Goal: Book appointment/travel/reservation

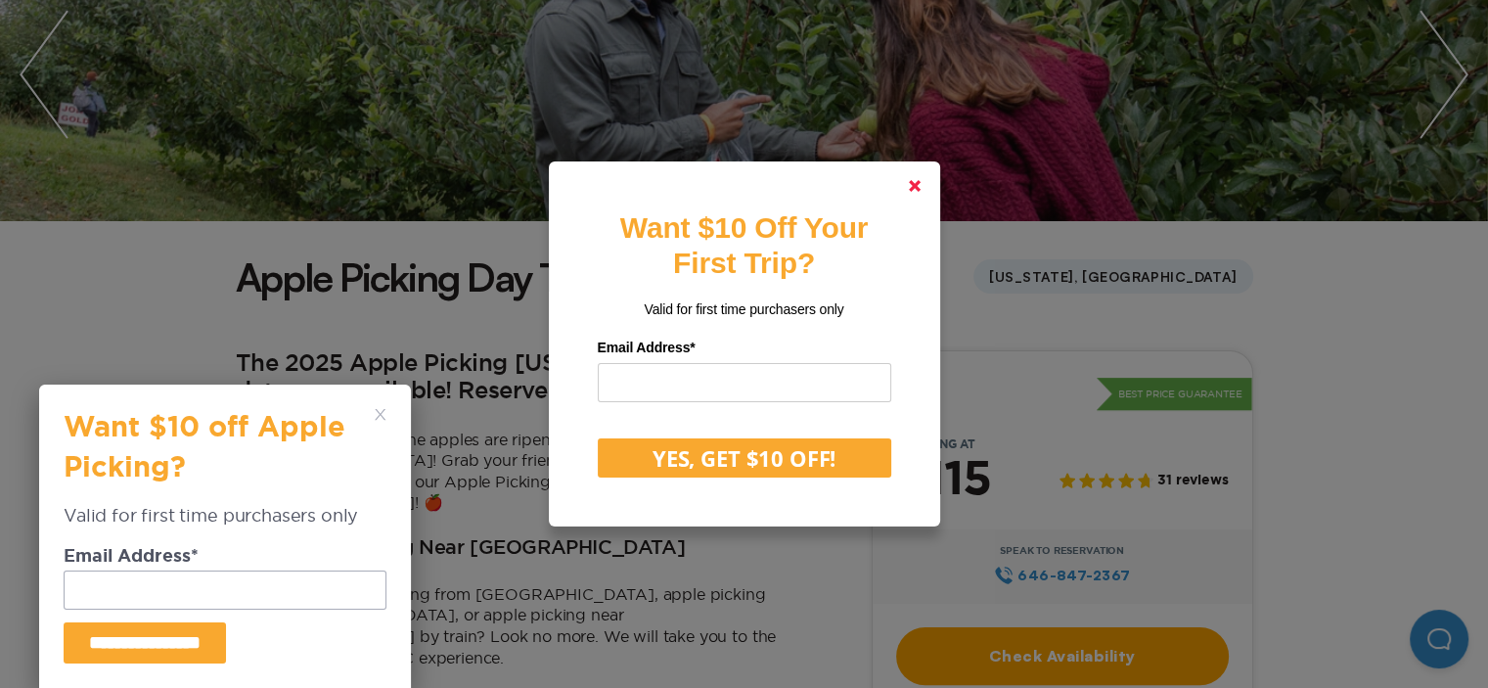
click at [920, 180] on icon at bounding box center [915, 186] width 12 height 12
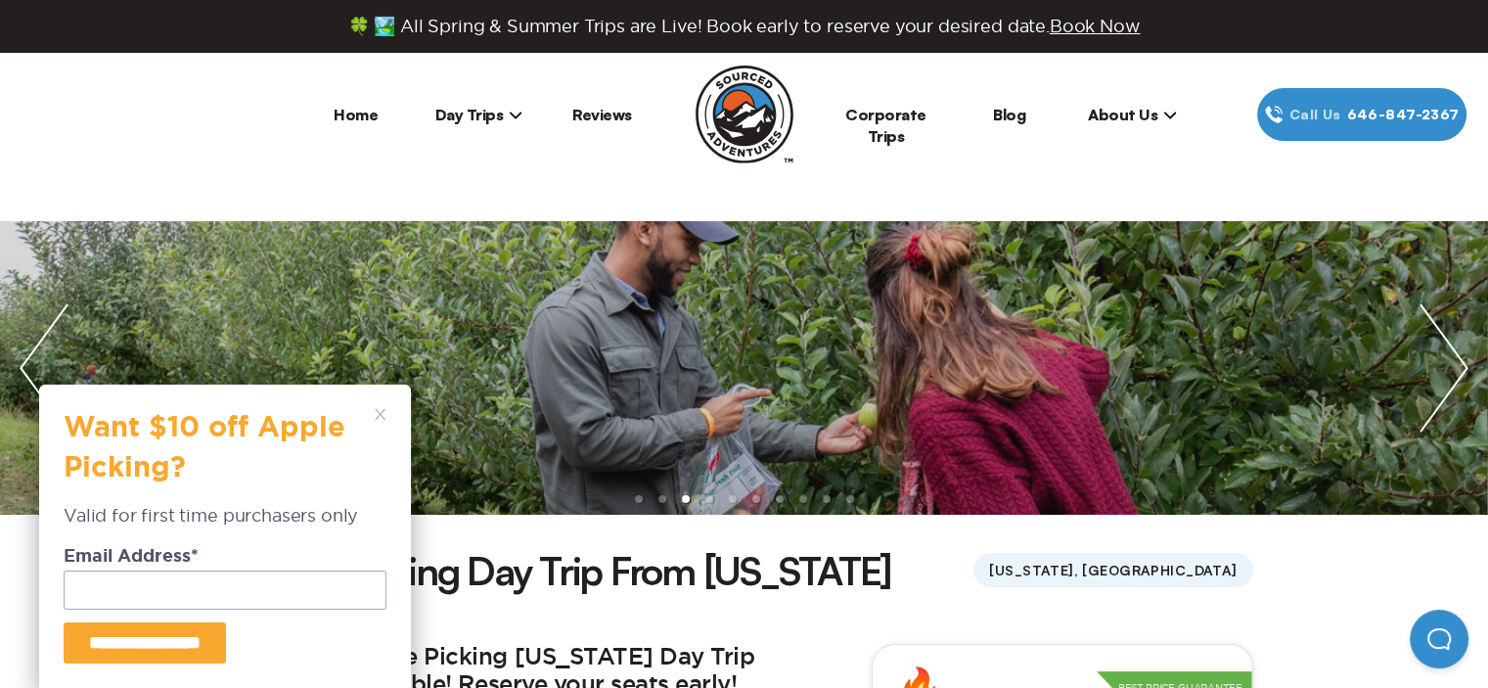
click at [1455, 371] on img "next slide / item" at bounding box center [1444, 367] width 88 height 293
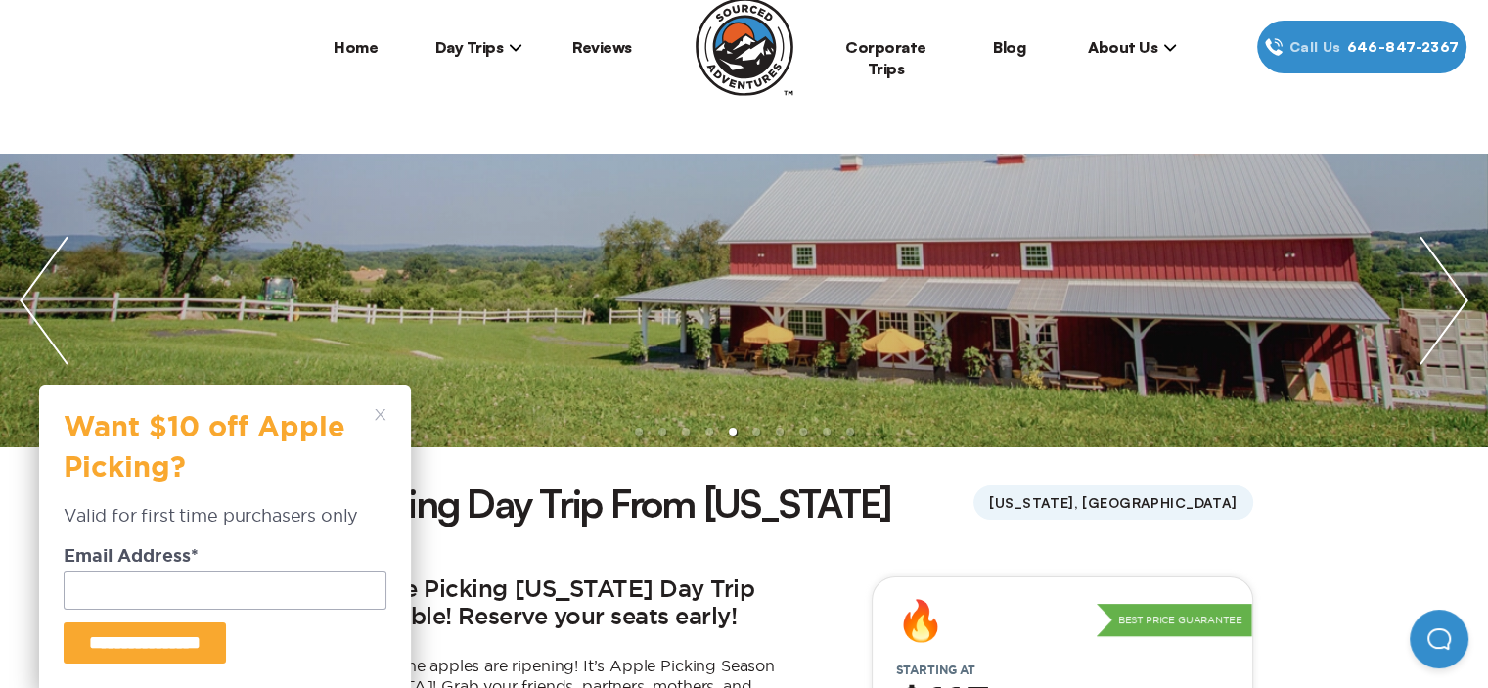
scroll to position [98, 0]
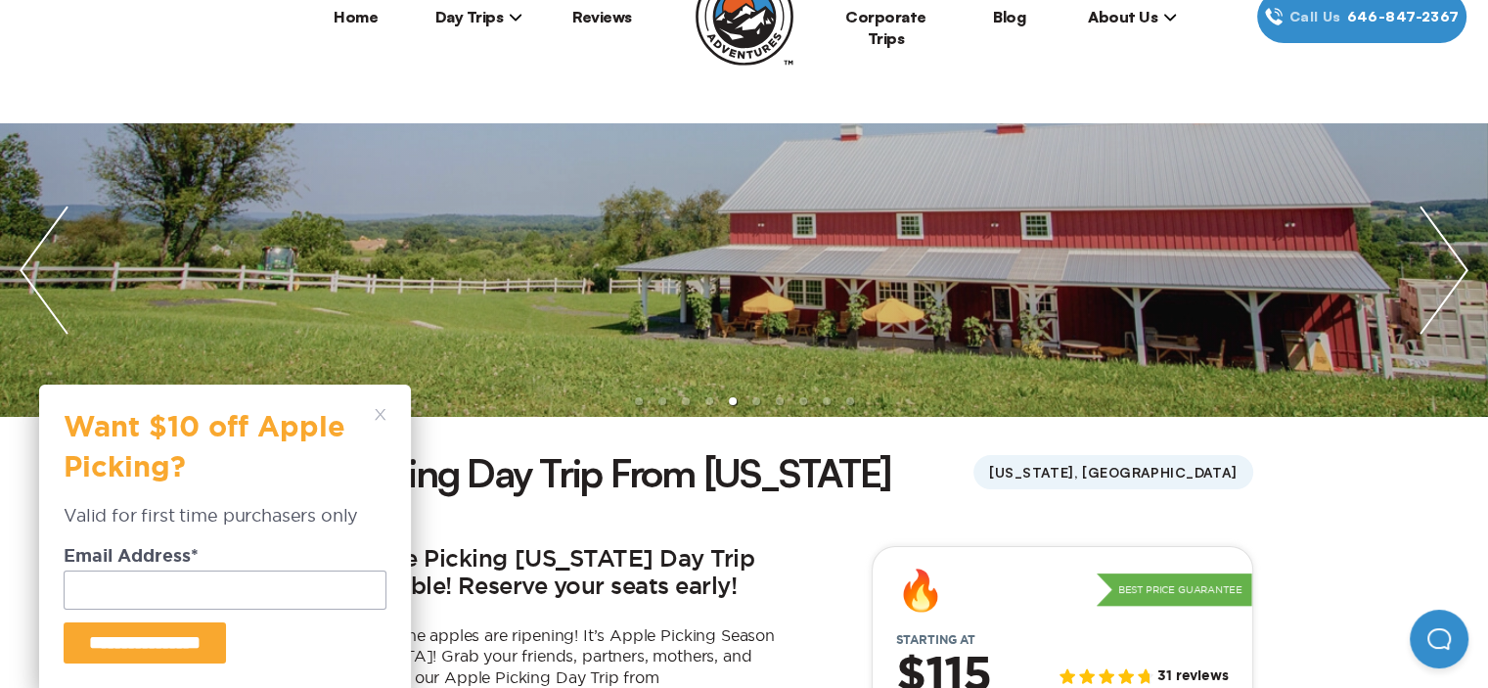
click at [1453, 267] on img "next slide / item" at bounding box center [1444, 269] width 88 height 293
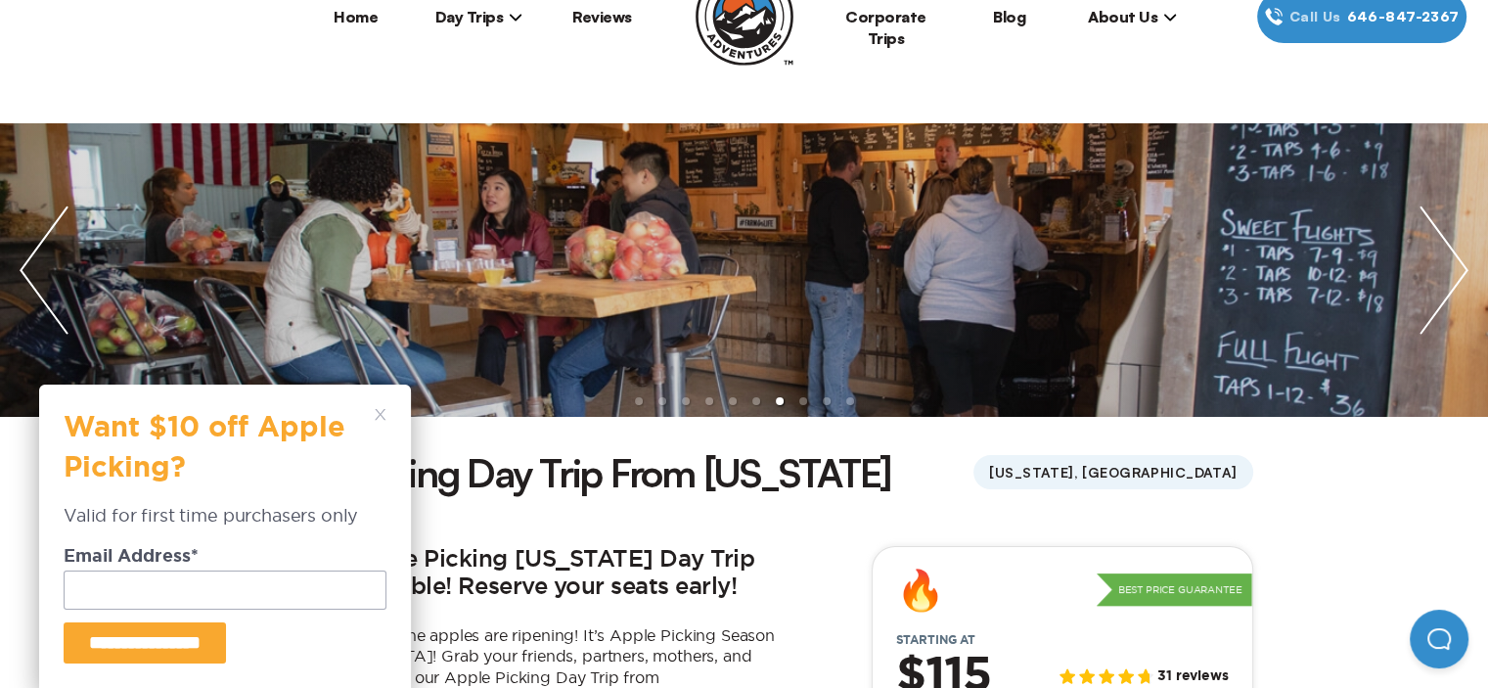
click at [1457, 267] on img "next slide / item" at bounding box center [1444, 269] width 88 height 293
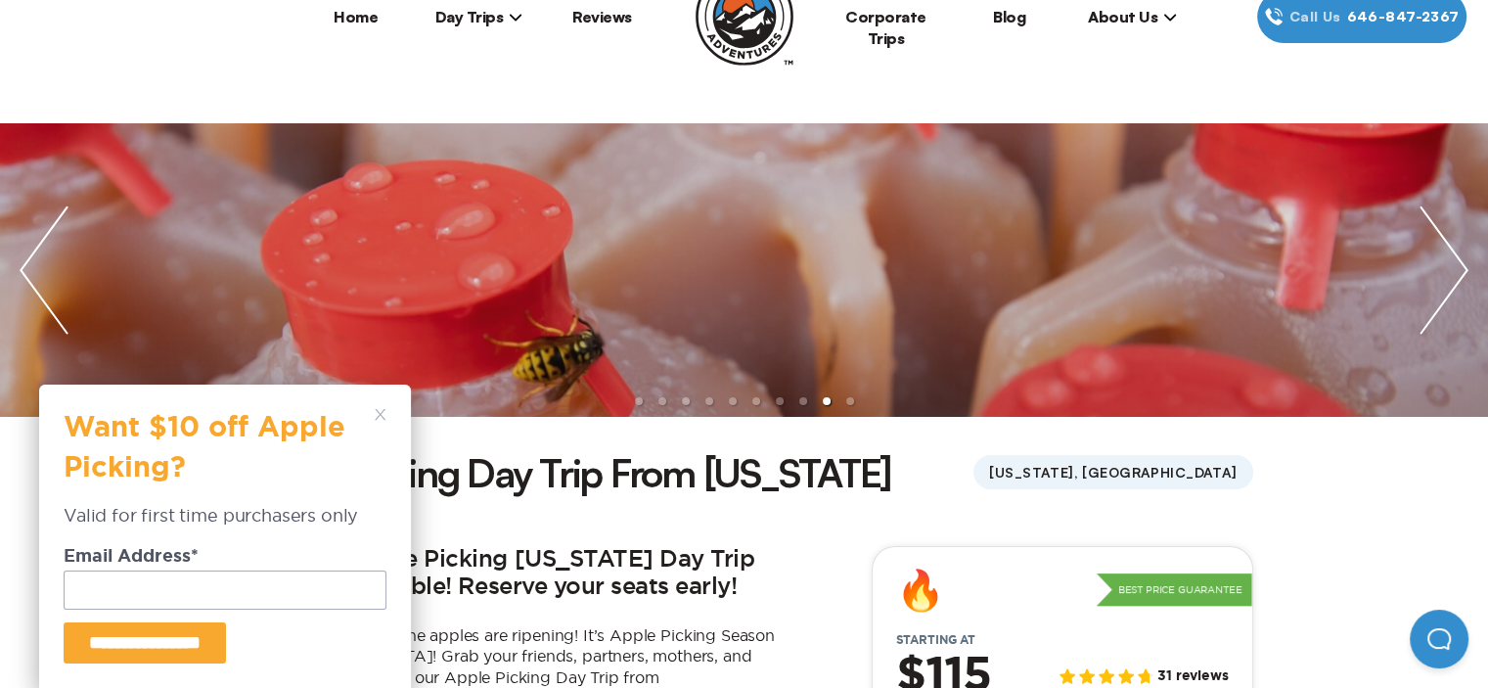
click at [1457, 267] on img "next slide / item" at bounding box center [1444, 269] width 88 height 293
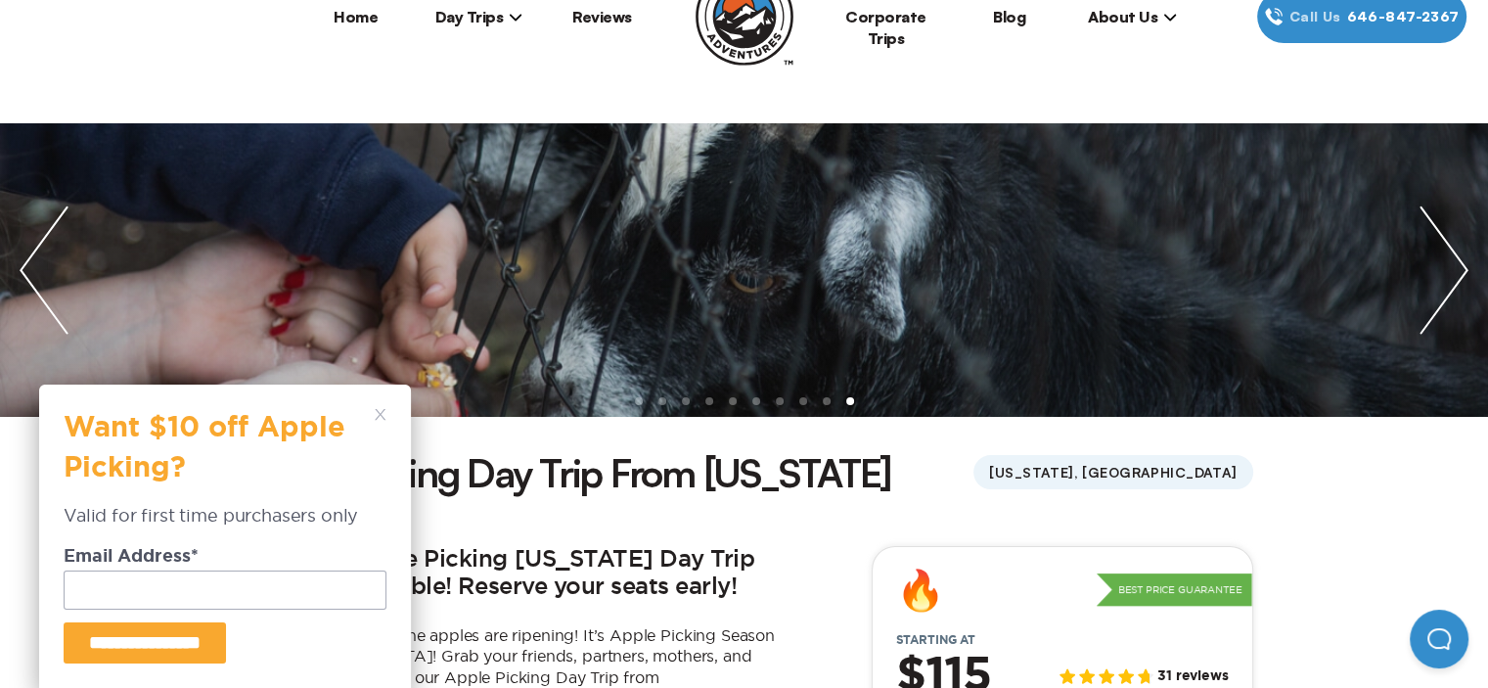
click at [1457, 267] on img "next slide / item" at bounding box center [1444, 269] width 88 height 293
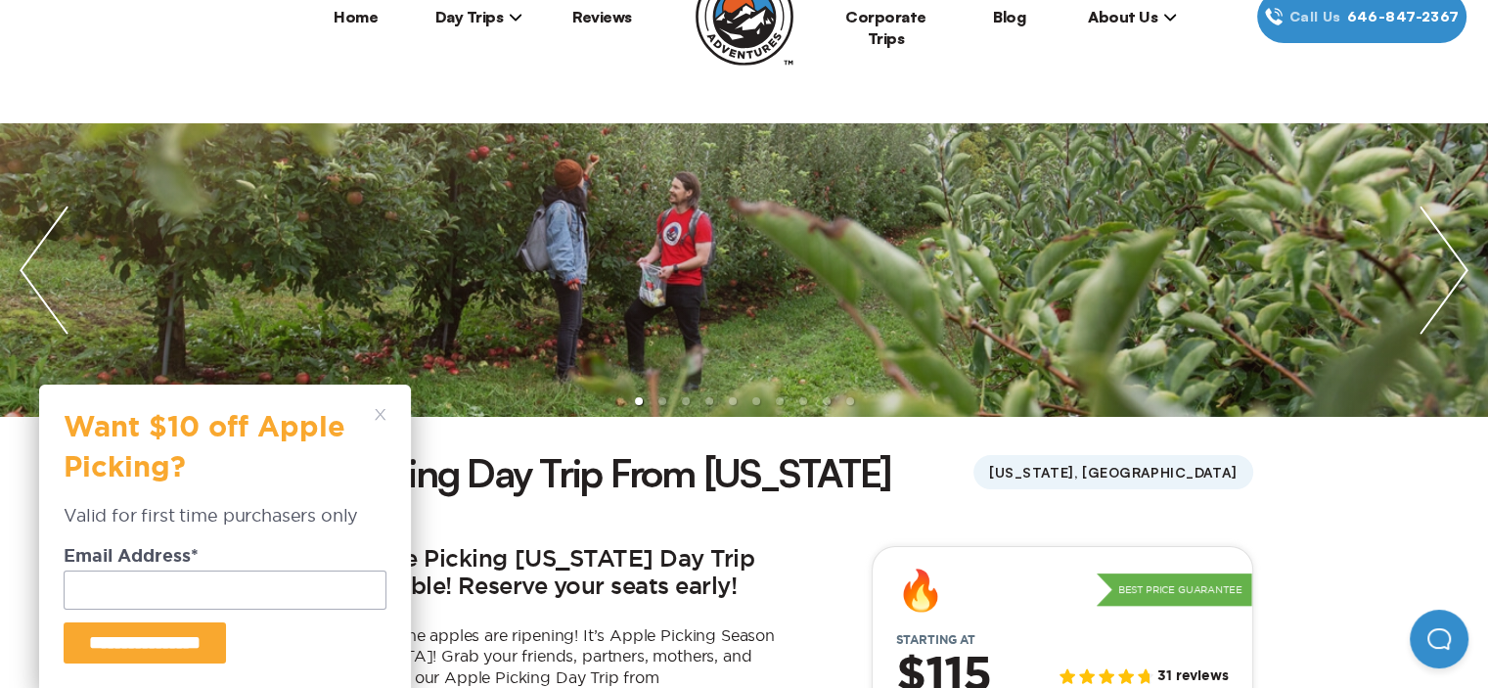
click at [1457, 267] on img "next slide / item" at bounding box center [1444, 269] width 88 height 293
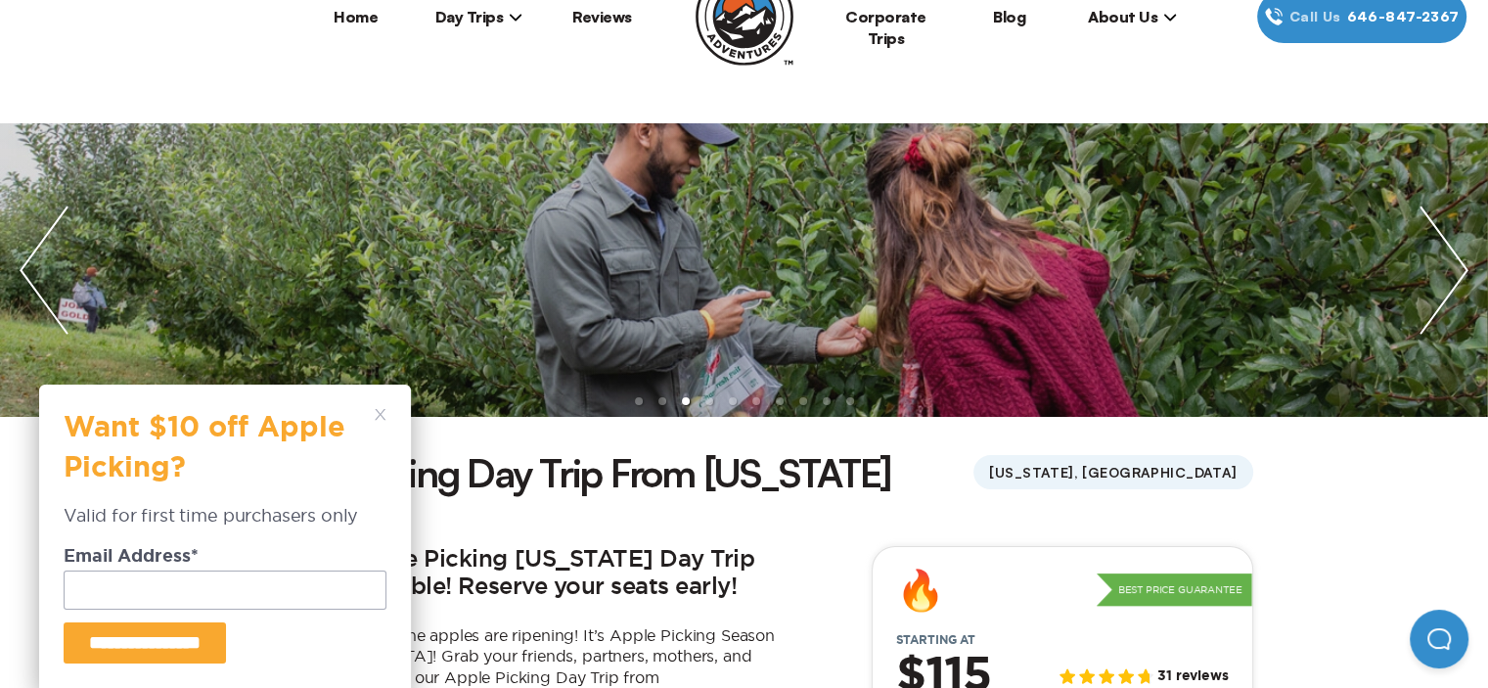
click at [1463, 285] on img "next slide / item" at bounding box center [1444, 269] width 88 height 293
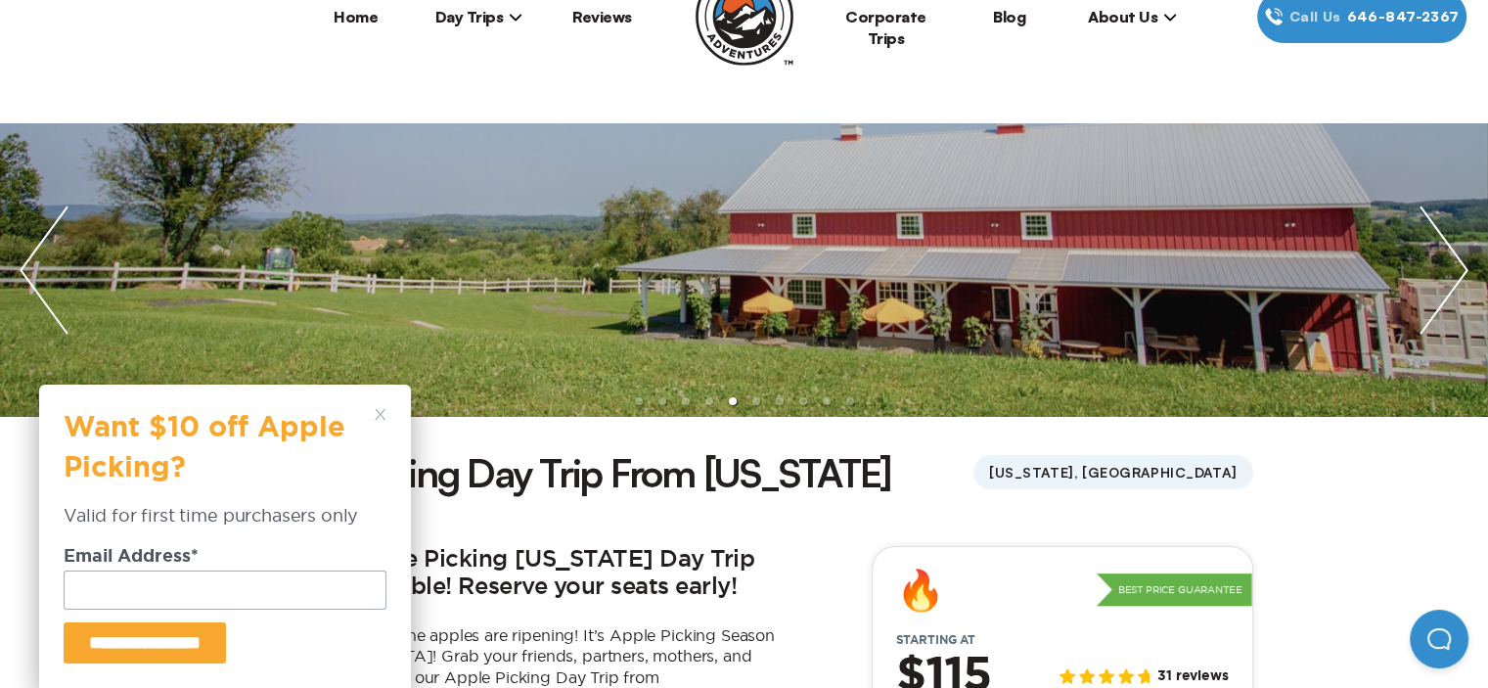
click at [1450, 277] on img "next slide / item" at bounding box center [1444, 269] width 88 height 293
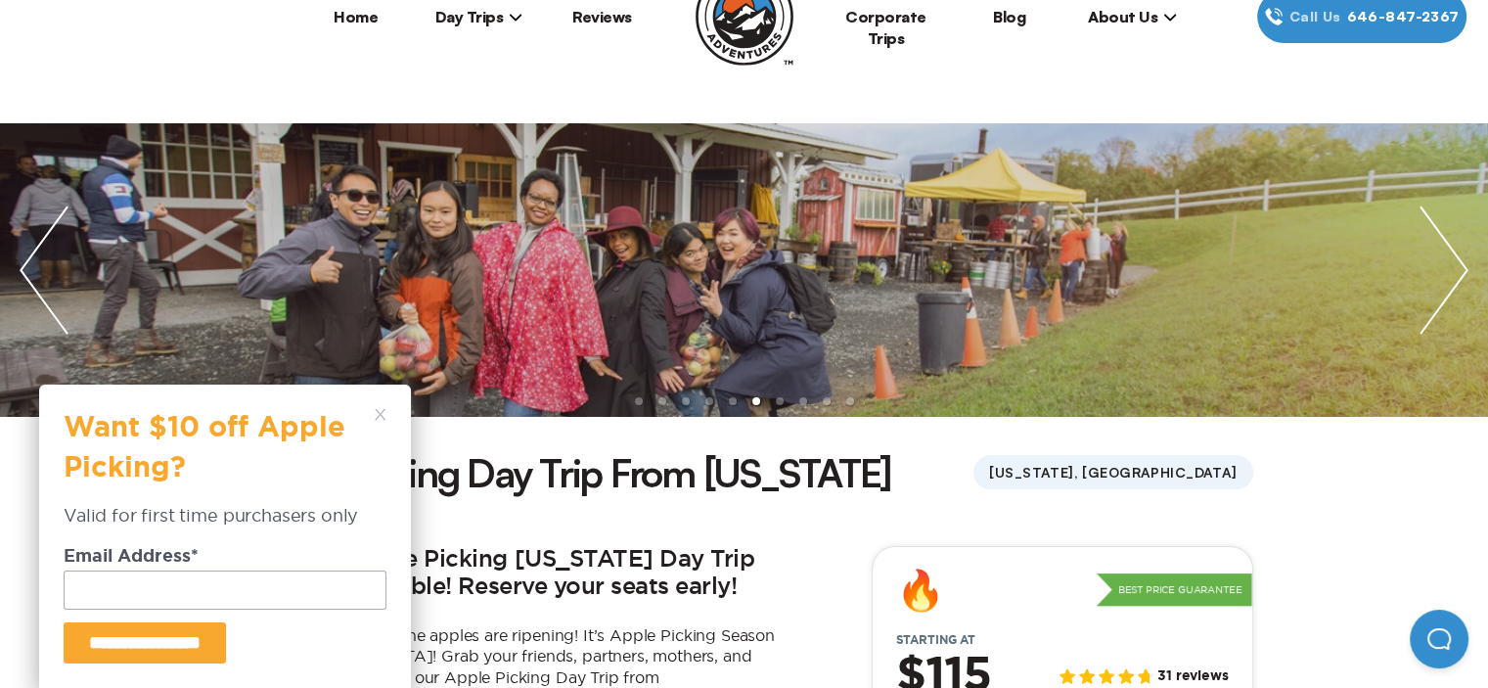
click at [1459, 269] on img "next slide / item" at bounding box center [1444, 269] width 88 height 293
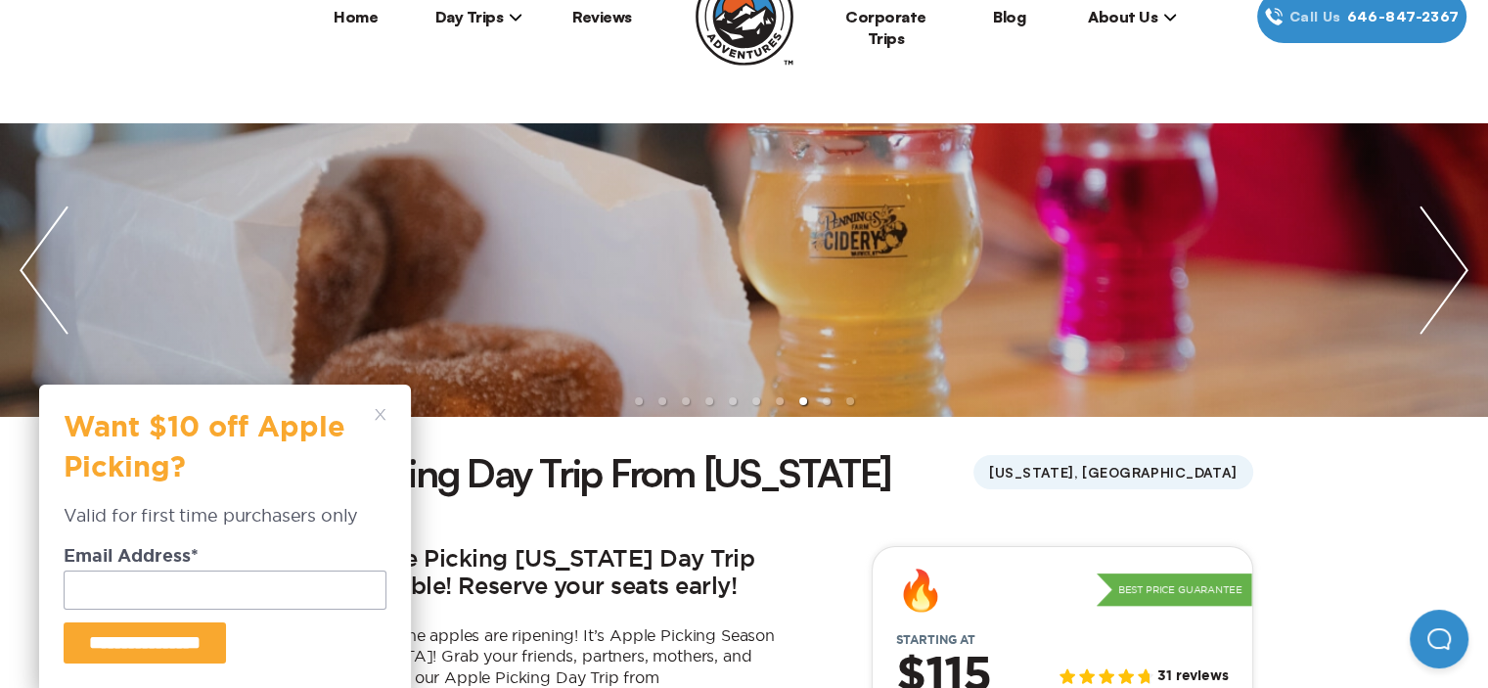
click at [1460, 269] on img "next slide / item" at bounding box center [1444, 269] width 88 height 293
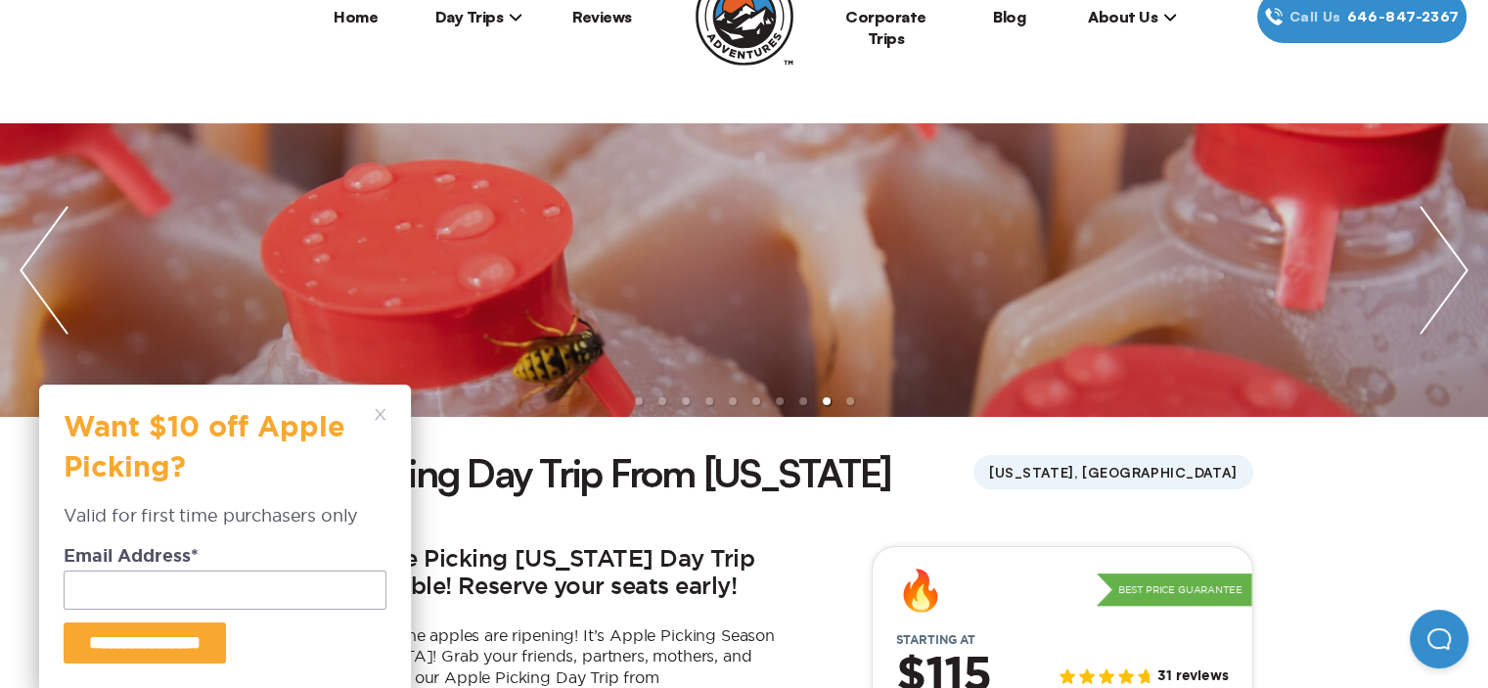
click at [1460, 269] on img "next slide / item" at bounding box center [1444, 269] width 88 height 293
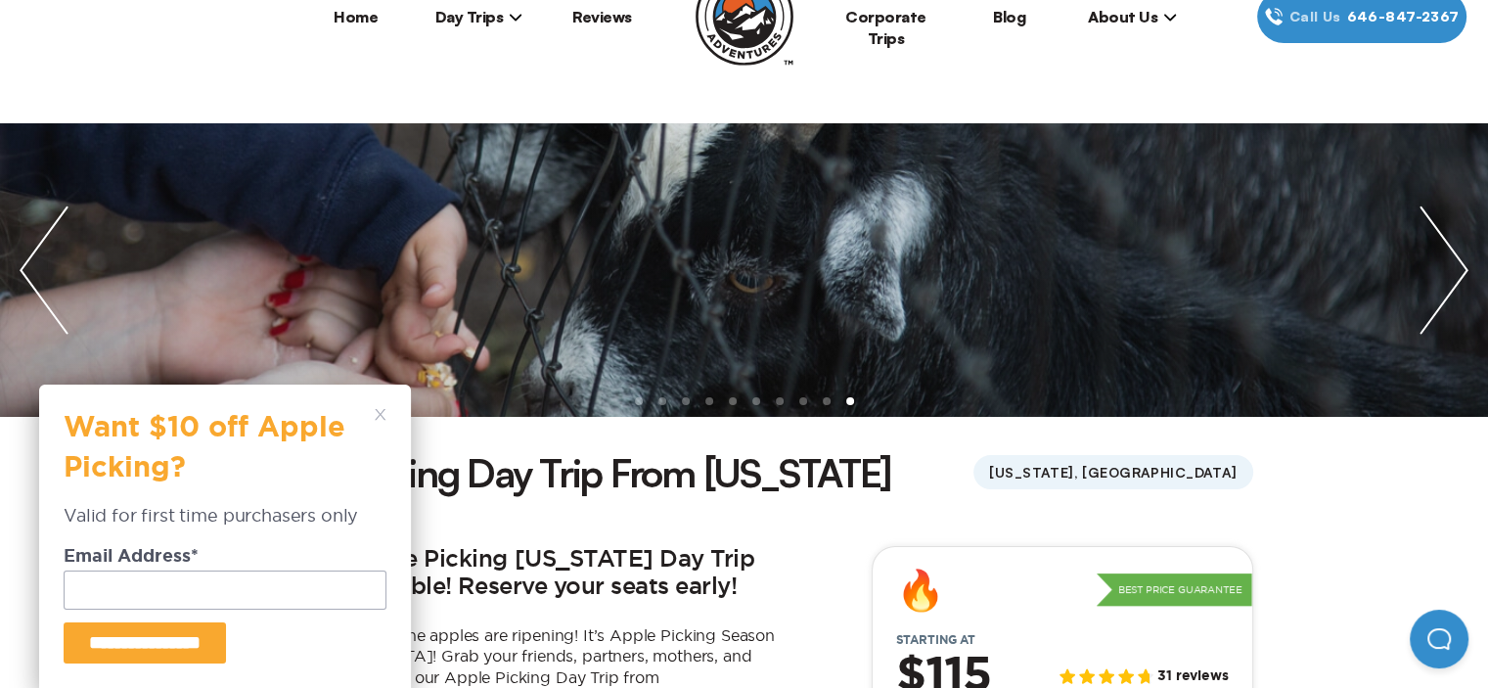
click at [1460, 269] on img "next slide / item" at bounding box center [1444, 269] width 88 height 293
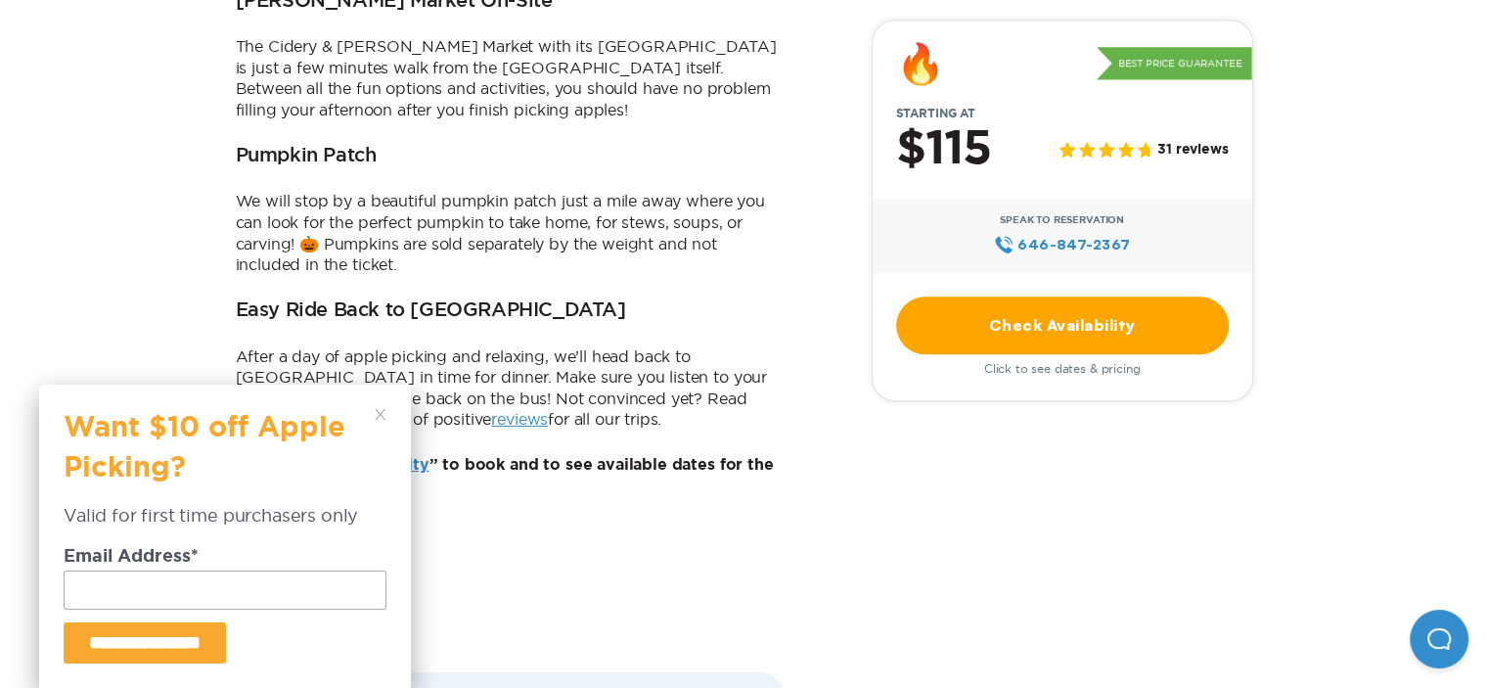
scroll to position [1467, 0]
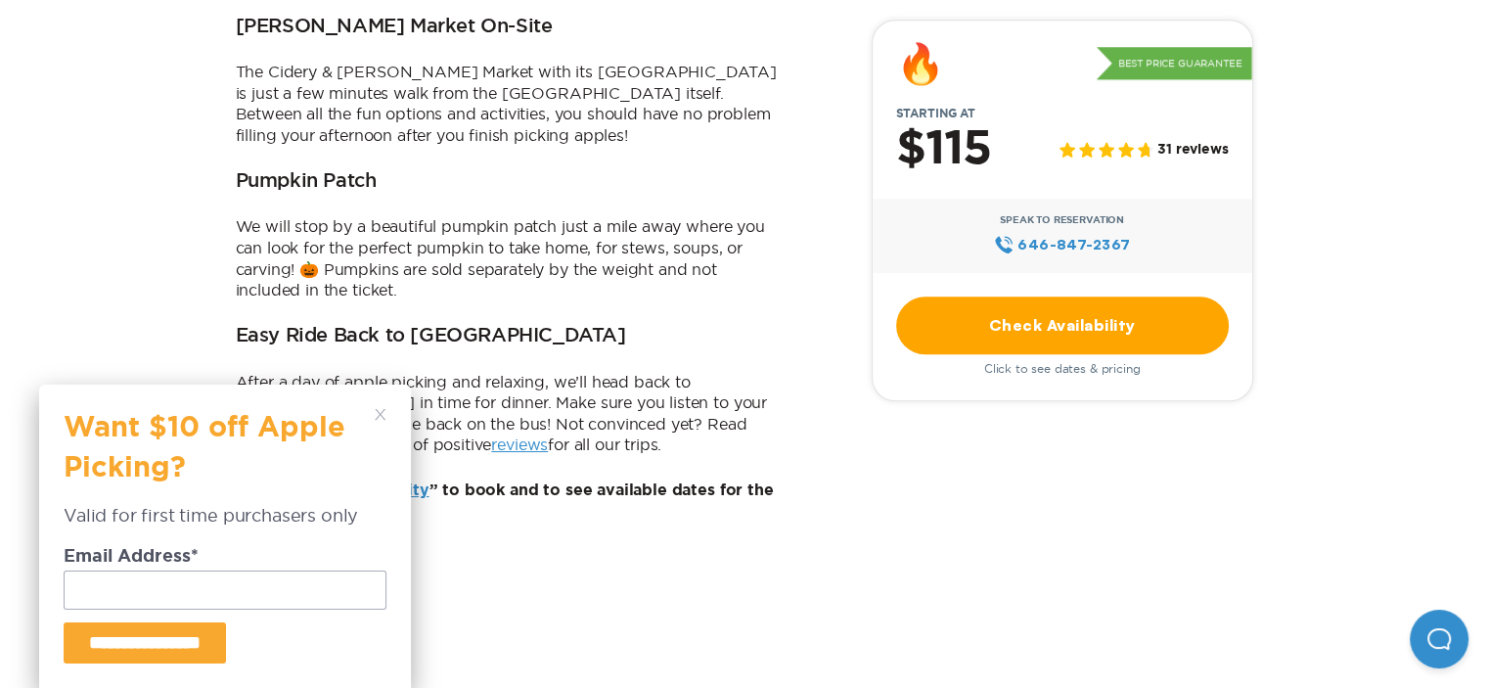
click at [1067, 329] on link "Check Availability" at bounding box center [1062, 325] width 333 height 58
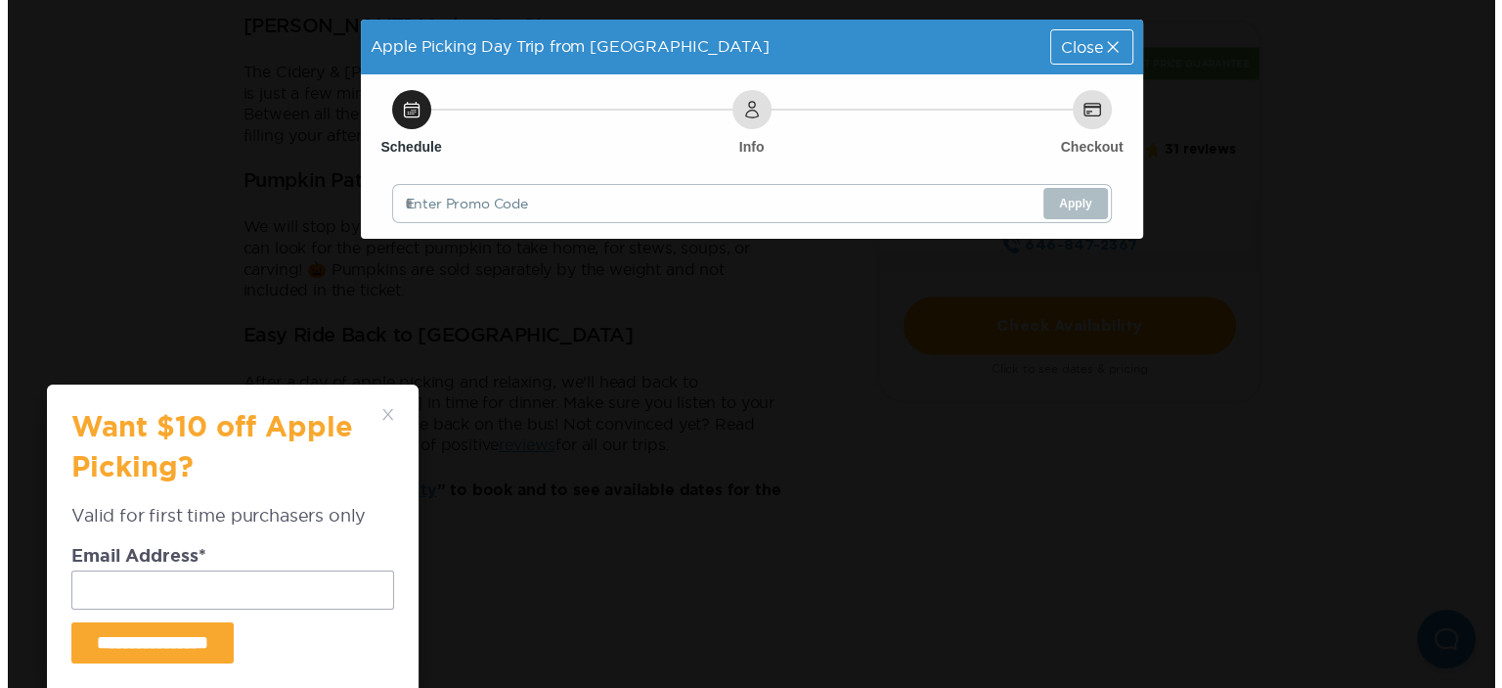
scroll to position [0, 0]
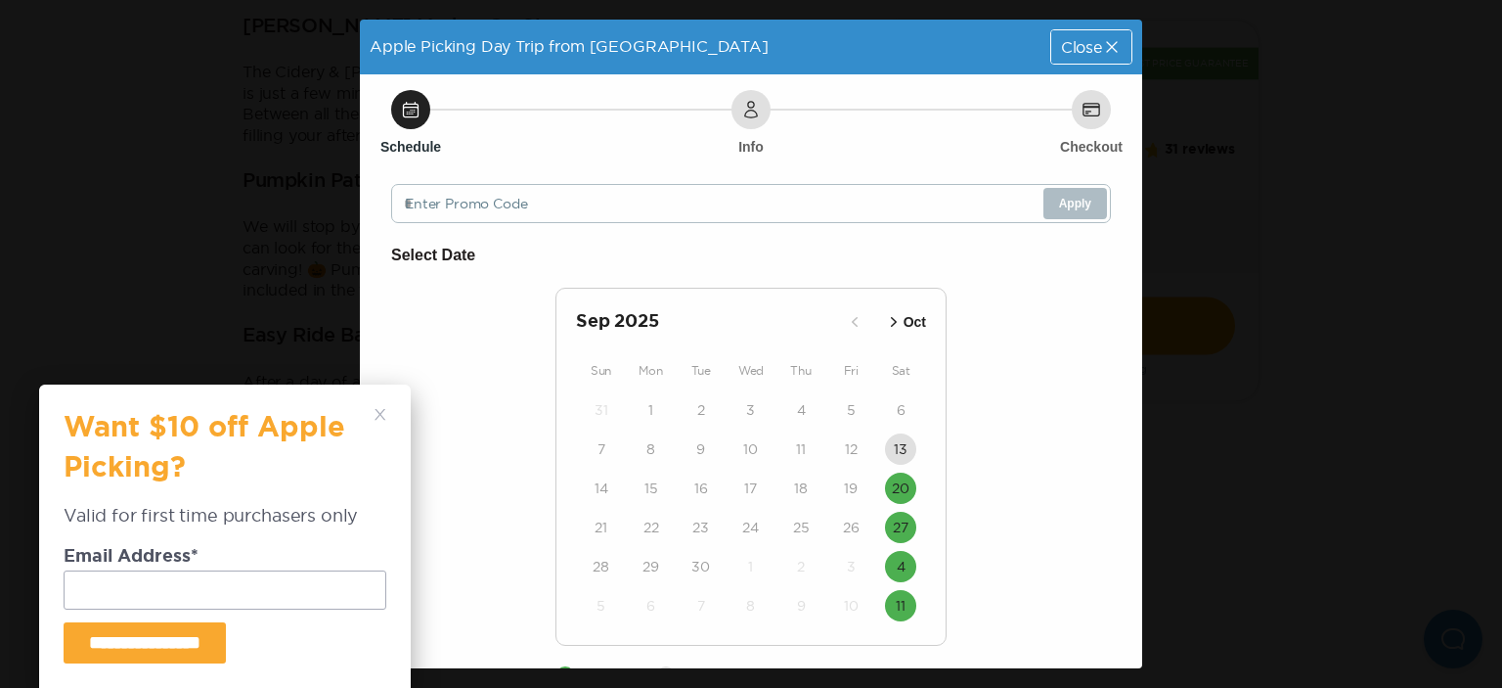
click at [891, 318] on icon "button" at bounding box center [894, 322] width 6 height 10
click at [1106, 46] on icon at bounding box center [1111, 46] width 11 height 11
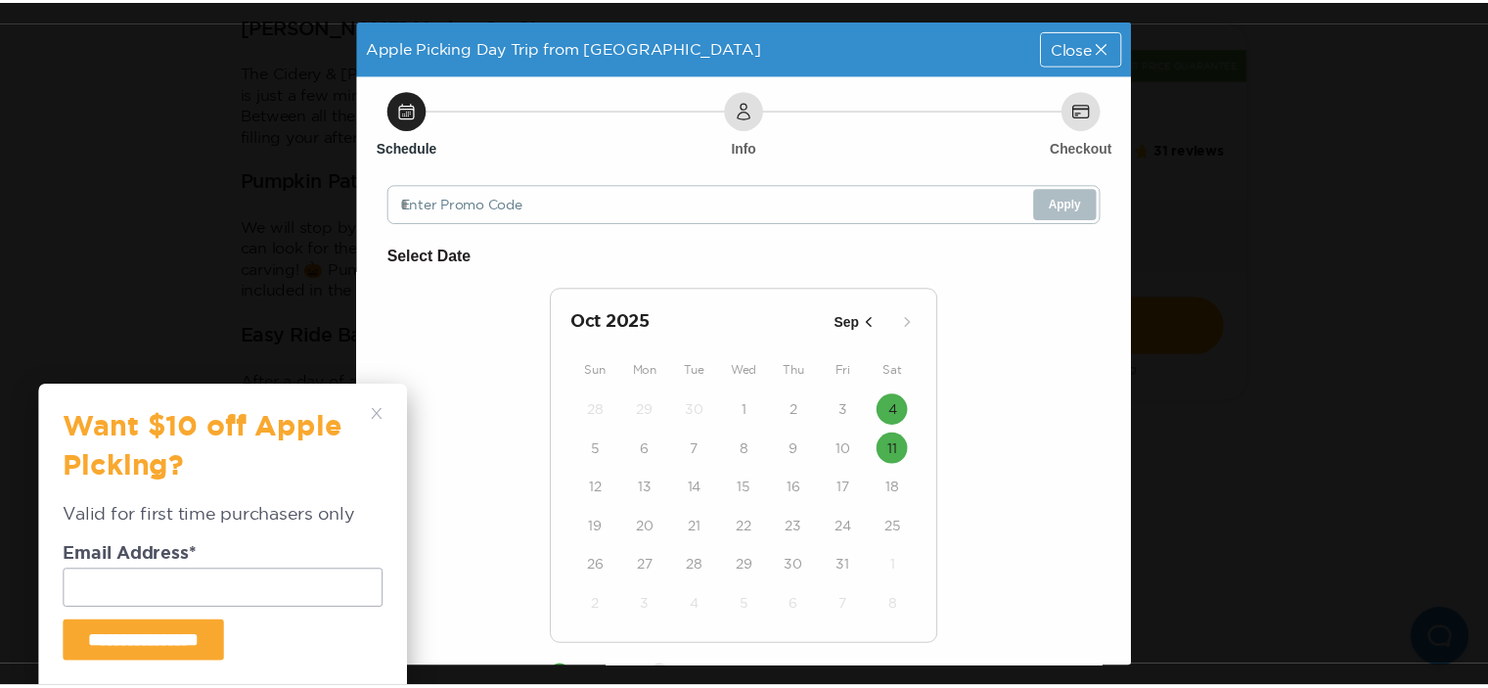
scroll to position [1467, 0]
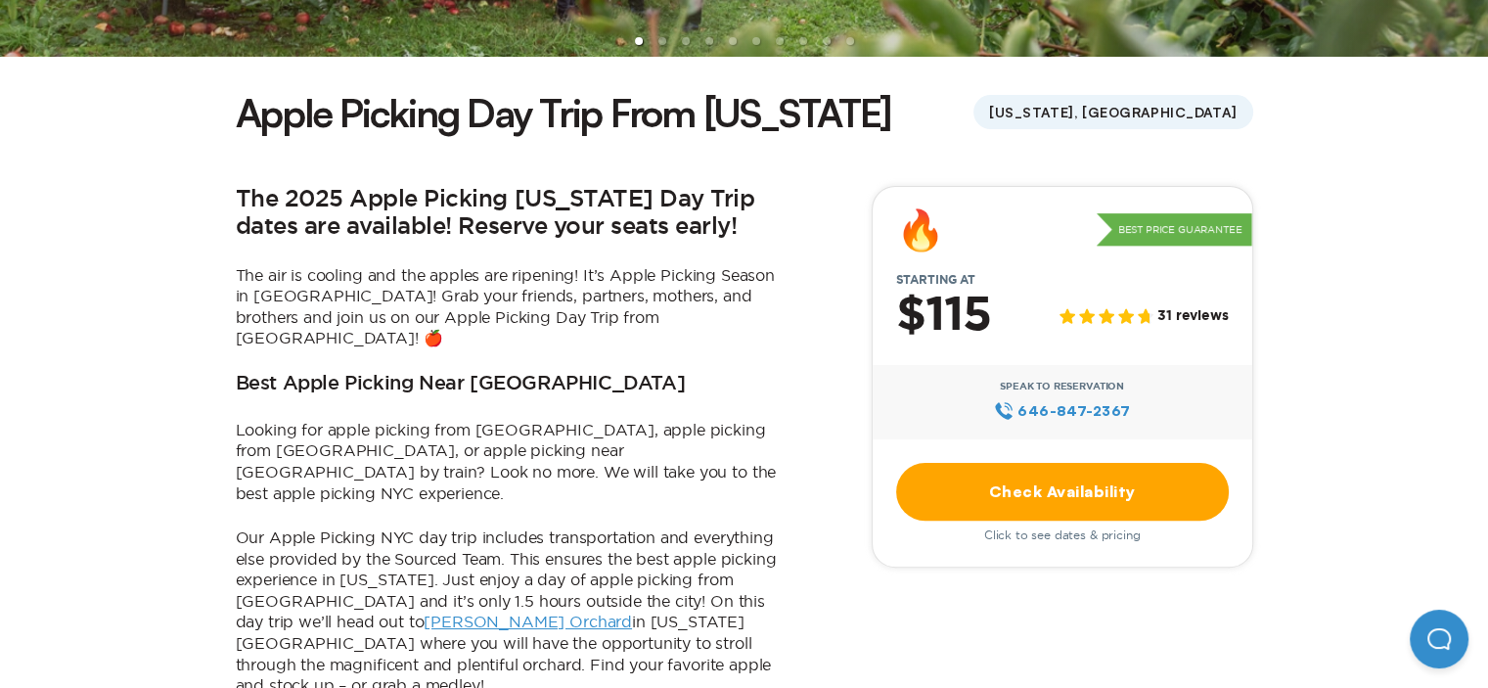
scroll to position [489, 0]
